Goal: Task Accomplishment & Management: Manage account settings

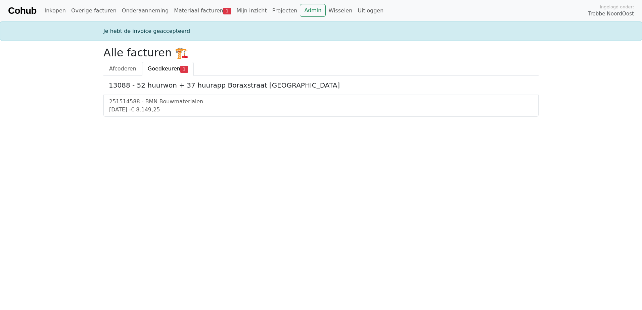
click at [134, 117] on html "Cohub Inkopen Overige facturen Onderaanneming Materiaal facturen 1 Mijn inzicht…" at bounding box center [321, 58] width 642 height 117
click at [139, 107] on div "[DATE] - € 8.149,25" at bounding box center [321, 110] width 424 height 8
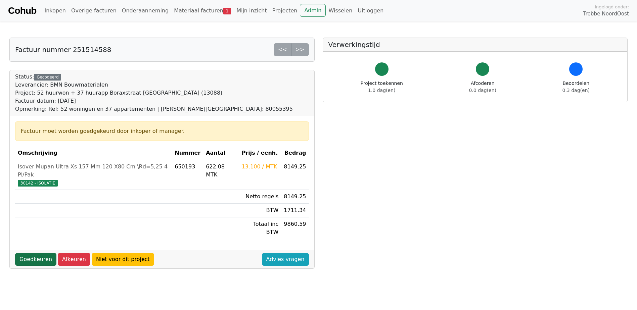
click at [31, 253] on link "Goedkeuren" at bounding box center [35, 259] width 41 height 13
